Goal: Information Seeking & Learning: Learn about a topic

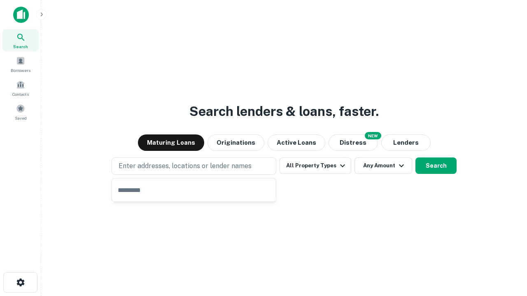
type input "**********"
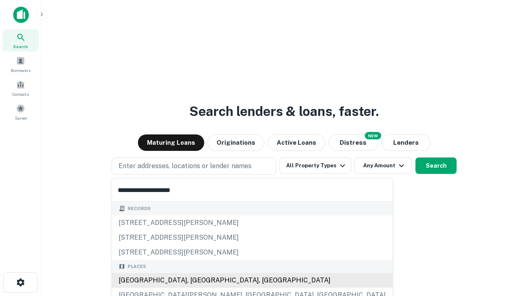
click at [197, 281] on div "Santa Monica, CA, USA" at bounding box center [252, 280] width 280 height 15
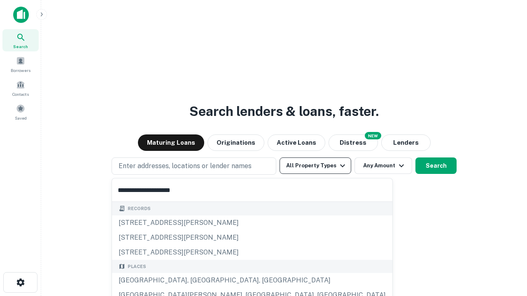
click at [315, 166] on button "All Property Types" at bounding box center [315, 166] width 72 height 16
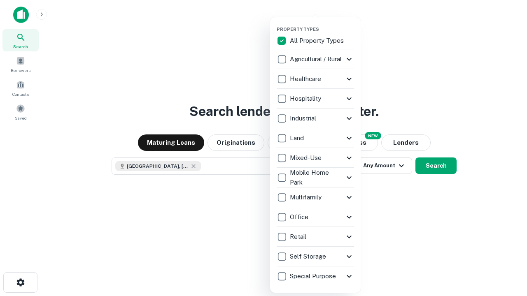
click at [322, 24] on button "button" at bounding box center [322, 24] width 91 height 0
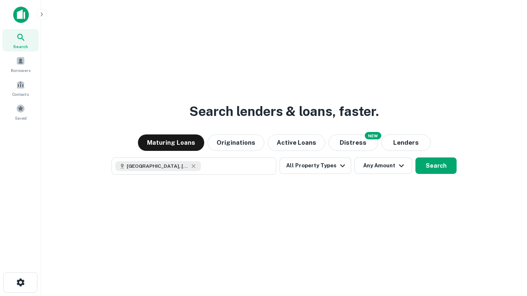
scroll to position [13, 0]
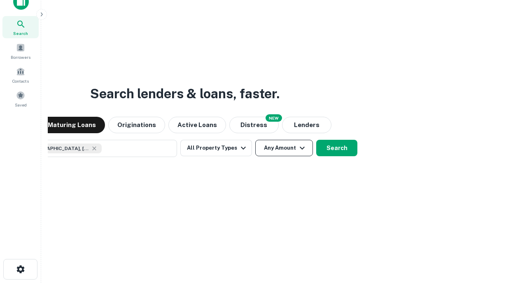
click at [255, 140] on button "Any Amount" at bounding box center [284, 148] width 58 height 16
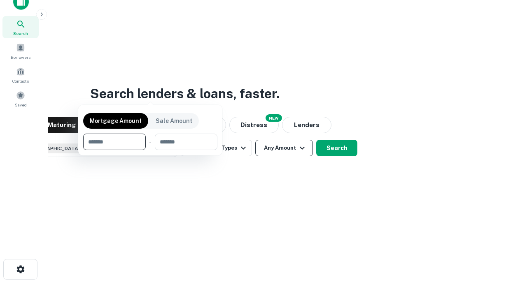
scroll to position [59, 233]
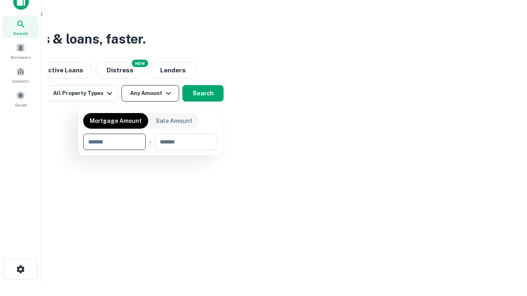
type input "*******"
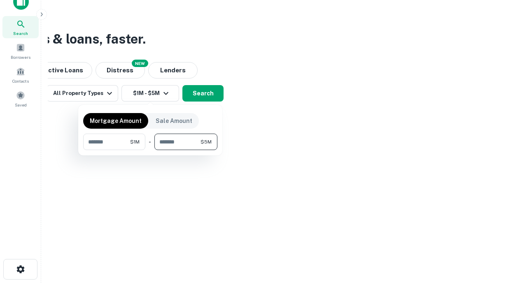
type input "*******"
click at [150, 150] on button "button" at bounding box center [150, 150] width 134 height 0
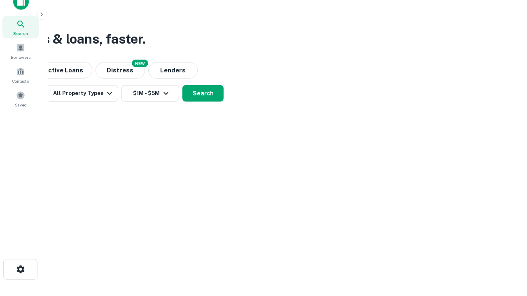
scroll to position [13, 0]
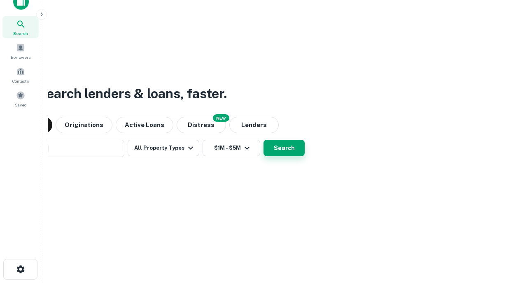
click at [263, 140] on button "Search" at bounding box center [283, 148] width 41 height 16
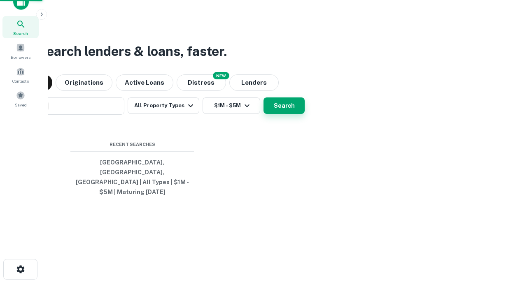
scroll to position [27, 233]
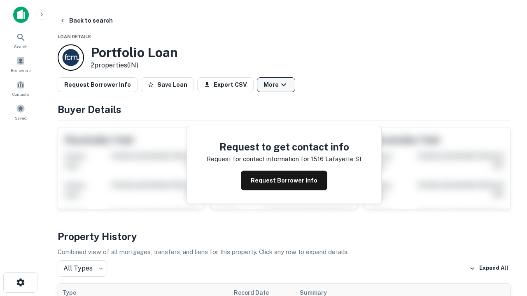
click at [276, 85] on button "More" at bounding box center [276, 84] width 38 height 15
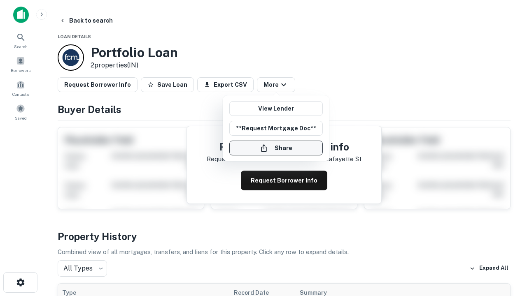
click at [276, 148] on button "Share" at bounding box center [275, 148] width 93 height 15
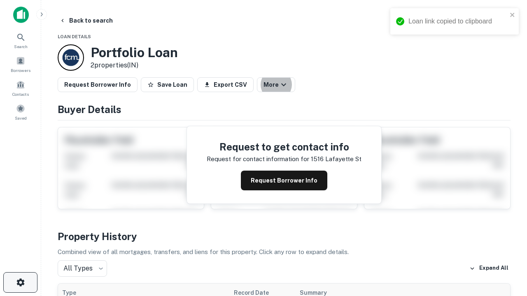
click at [20, 283] on icon "button" at bounding box center [21, 283] width 10 height 10
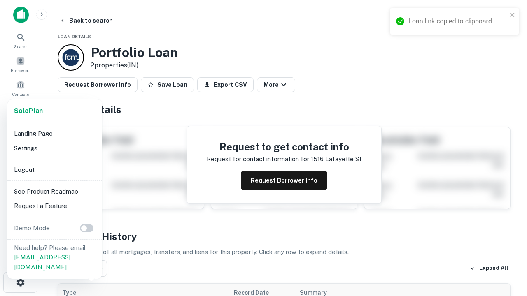
click at [54, 170] on li "Logout" at bounding box center [55, 170] width 88 height 15
